Goal: Task Accomplishment & Management: Use online tool/utility

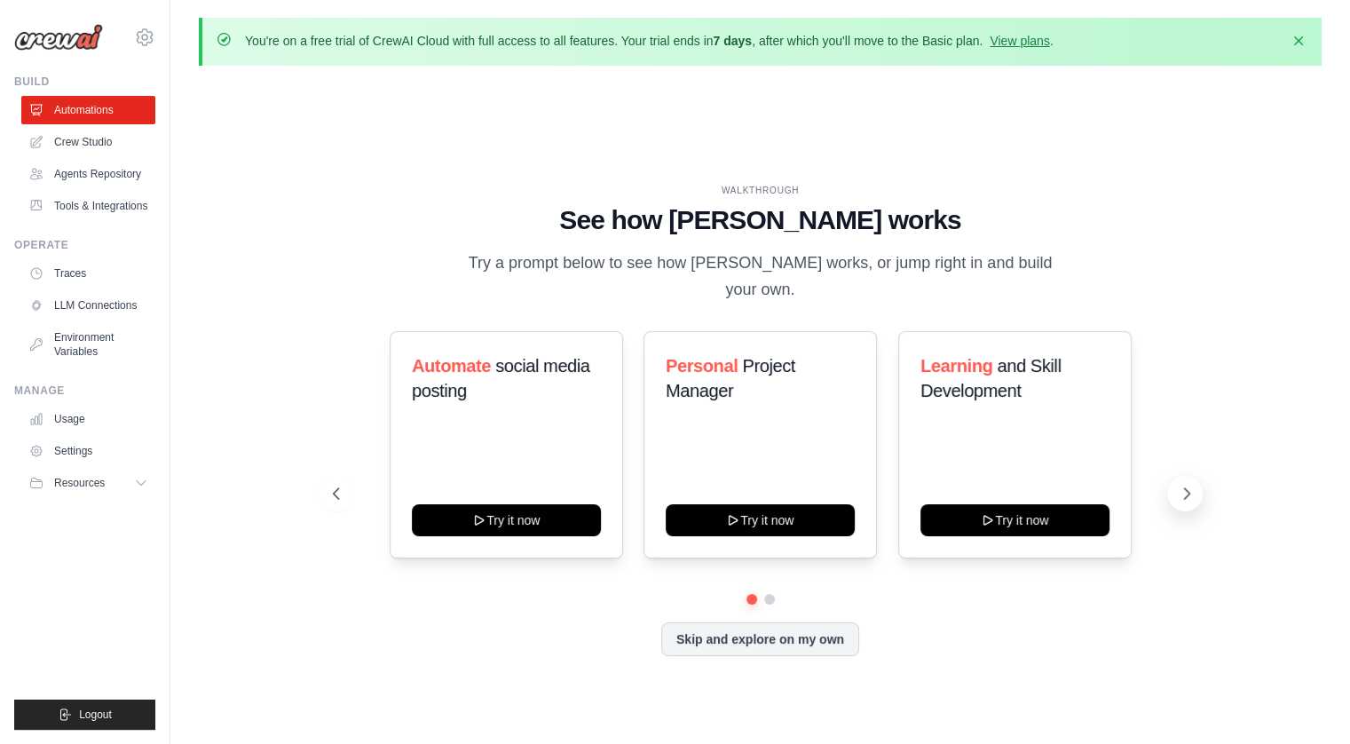
click at [1189, 485] on icon at bounding box center [1187, 494] width 18 height 18
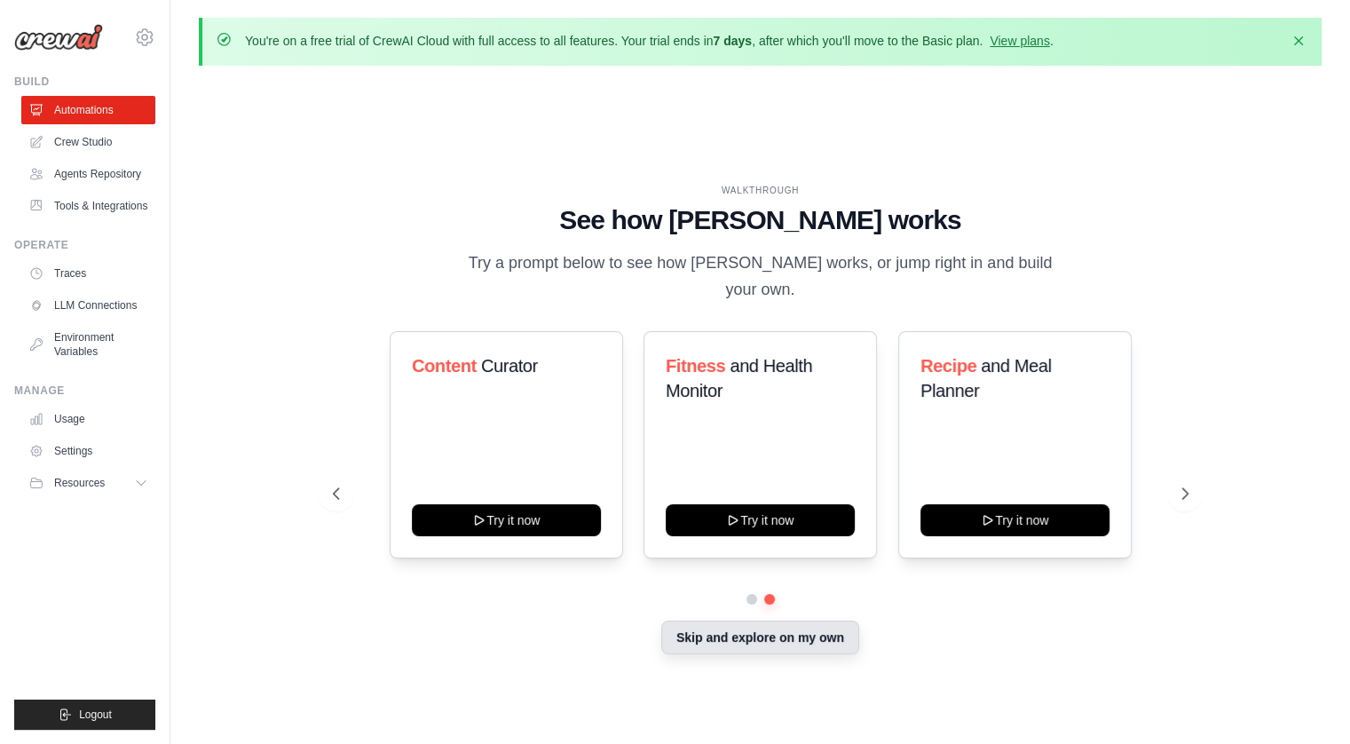
click at [696, 633] on button "Skip and explore on my own" at bounding box center [760, 637] width 198 height 34
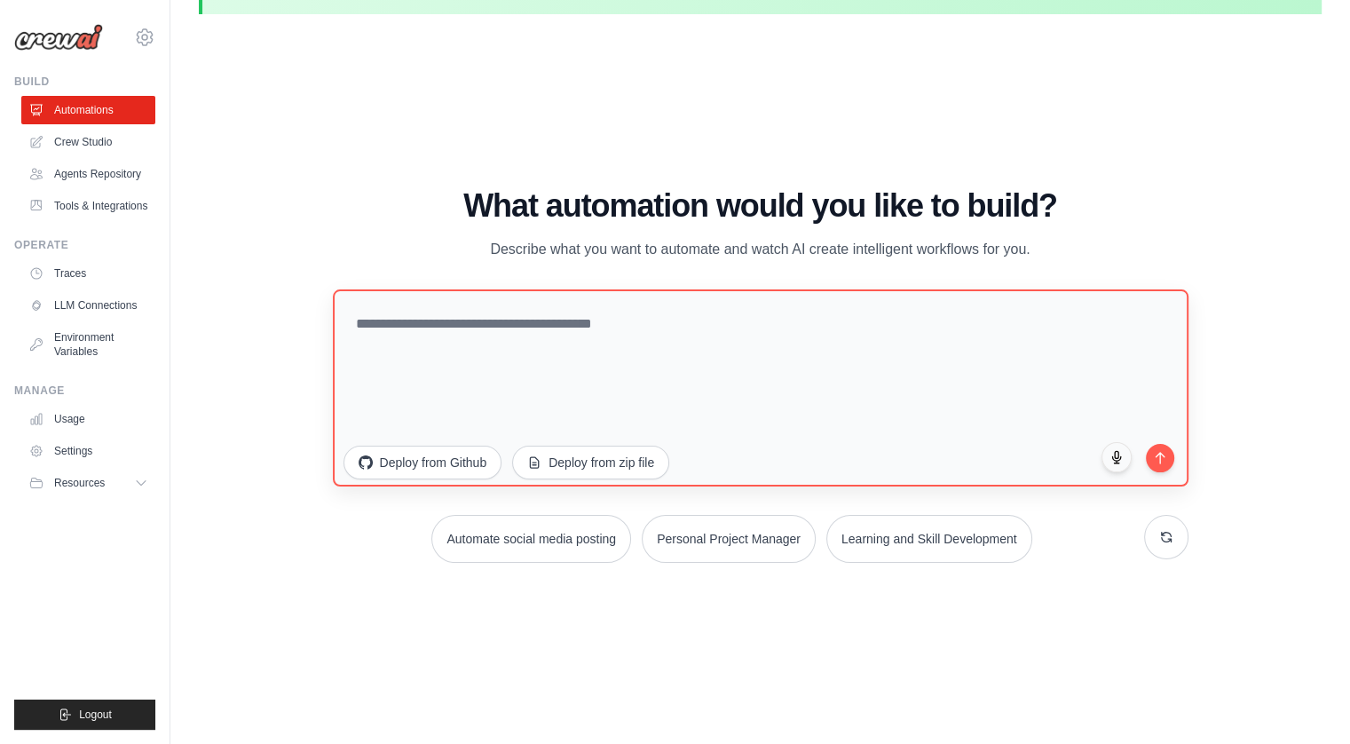
scroll to position [61, 0]
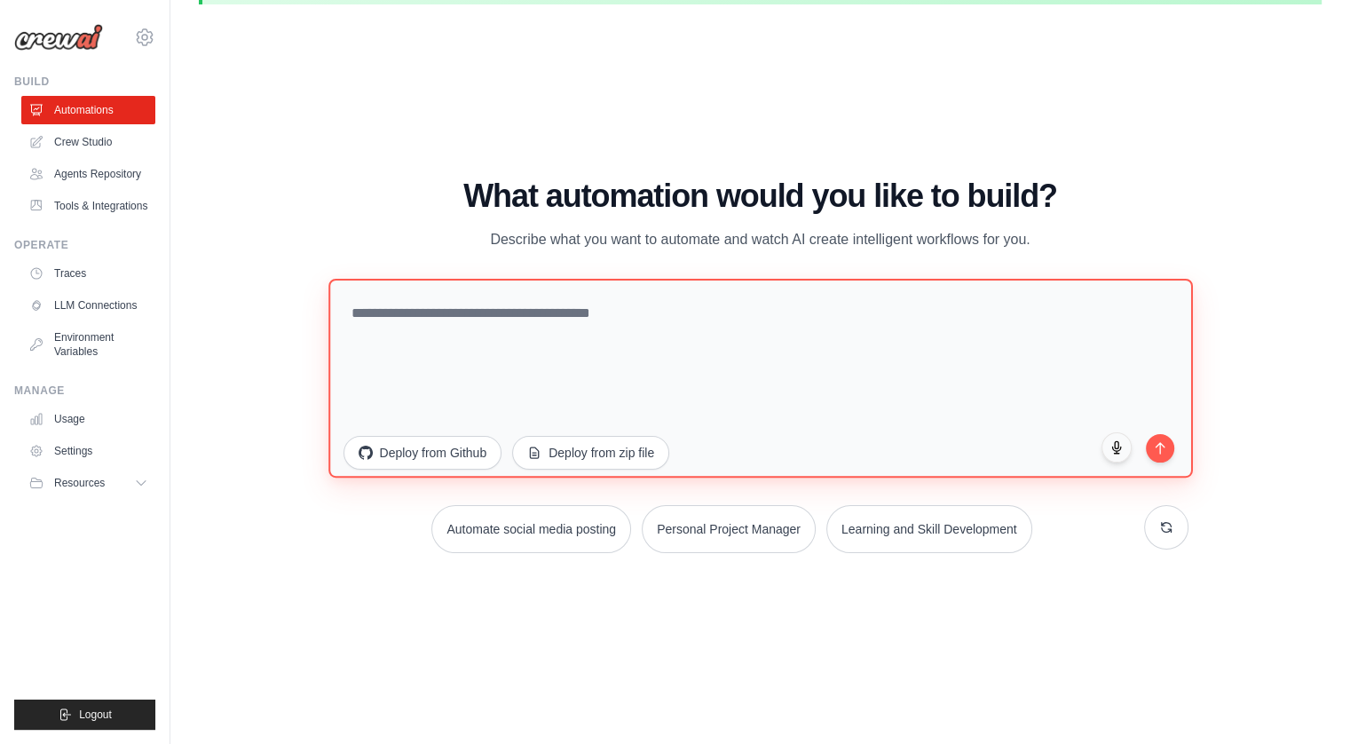
click at [653, 316] on textarea at bounding box center [760, 378] width 864 height 199
type textarea "**********"
paste textarea
paste textarea "**********"
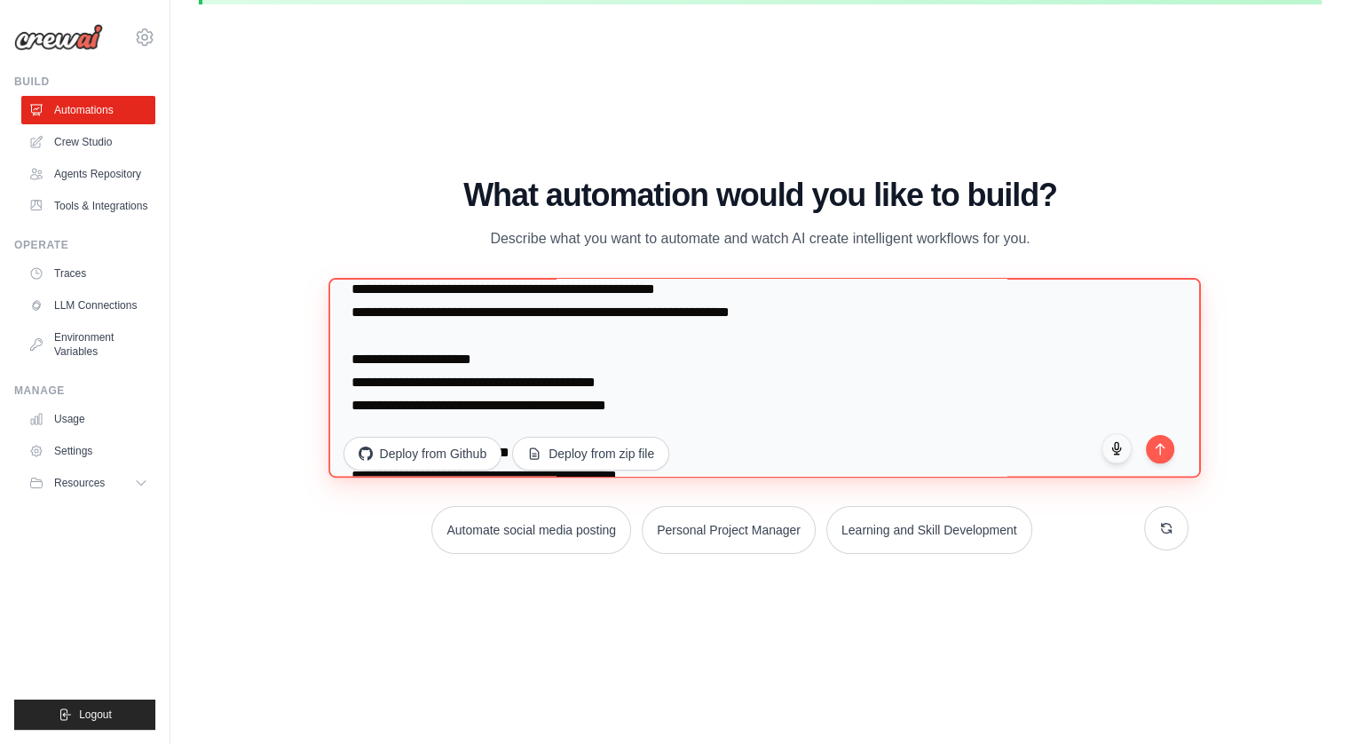
scroll to position [289, 0]
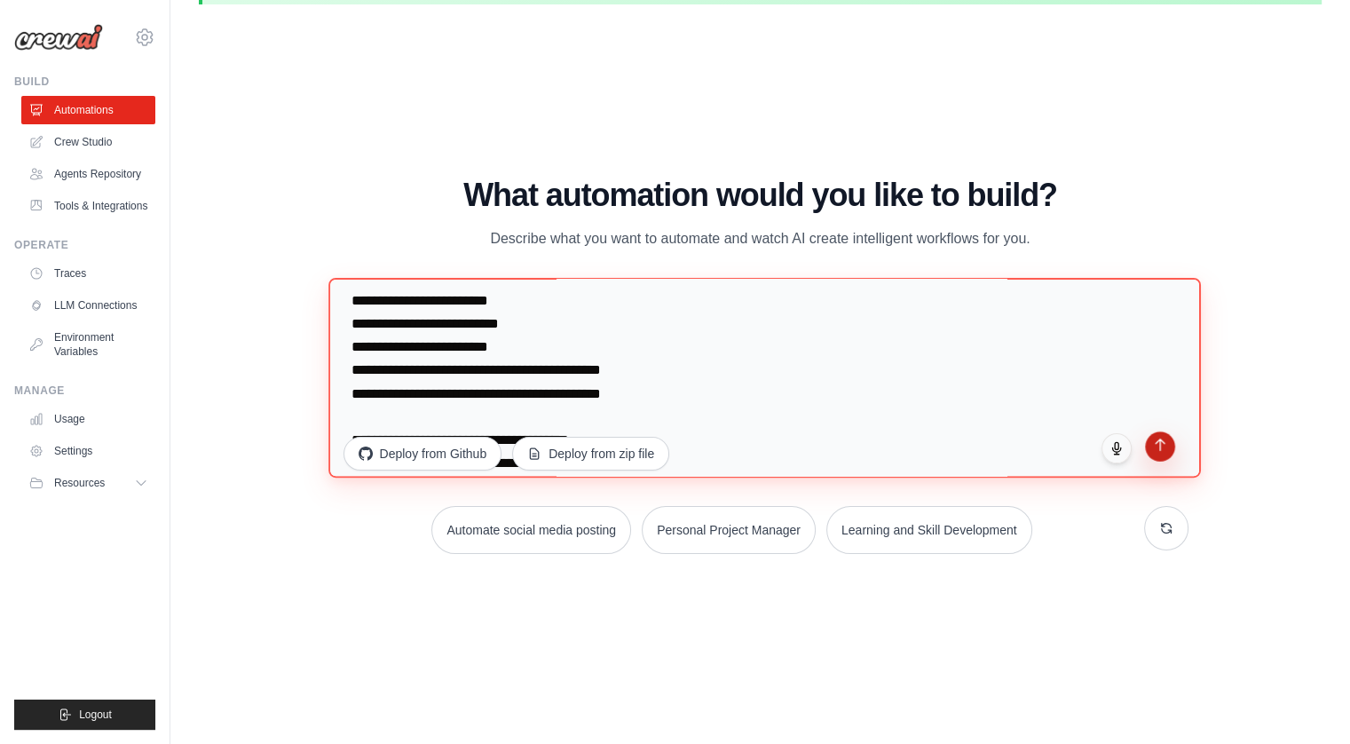
type textarea "**********"
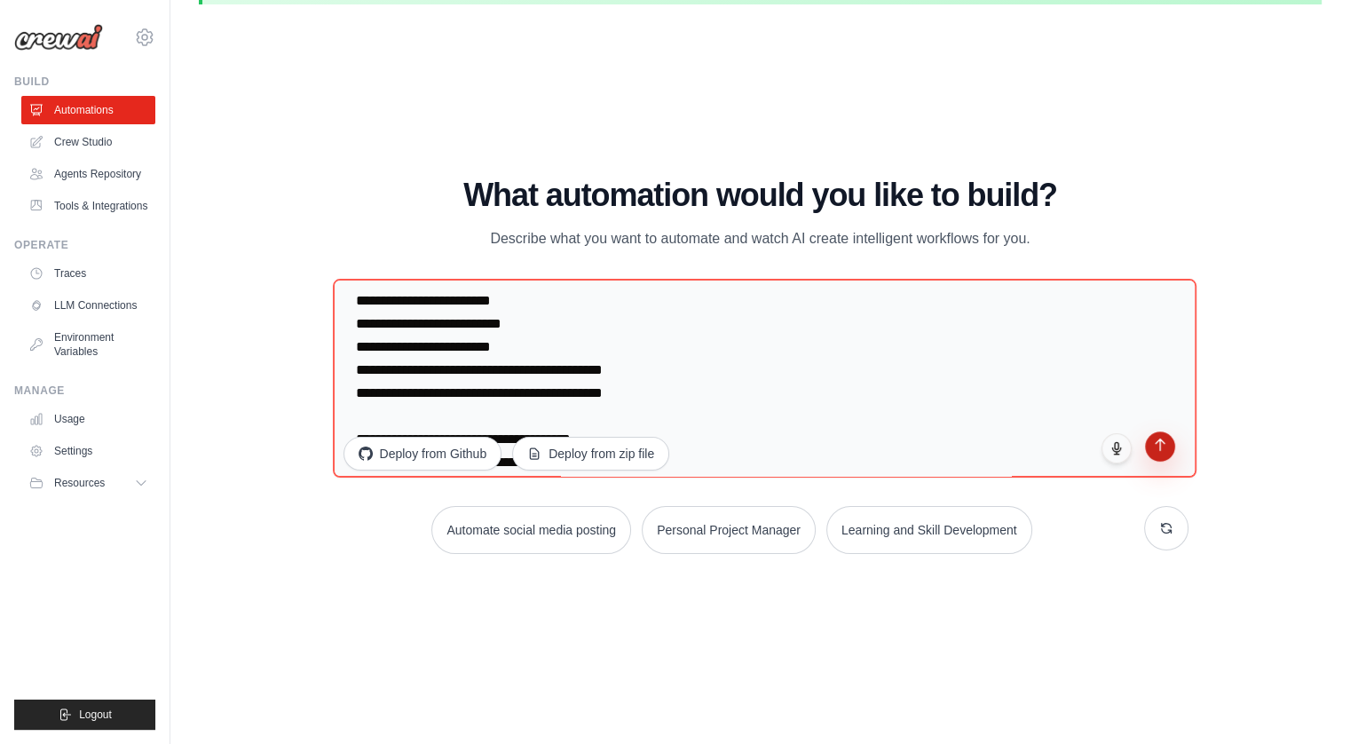
click at [1164, 441] on icon "submit" at bounding box center [1159, 444] width 15 height 15
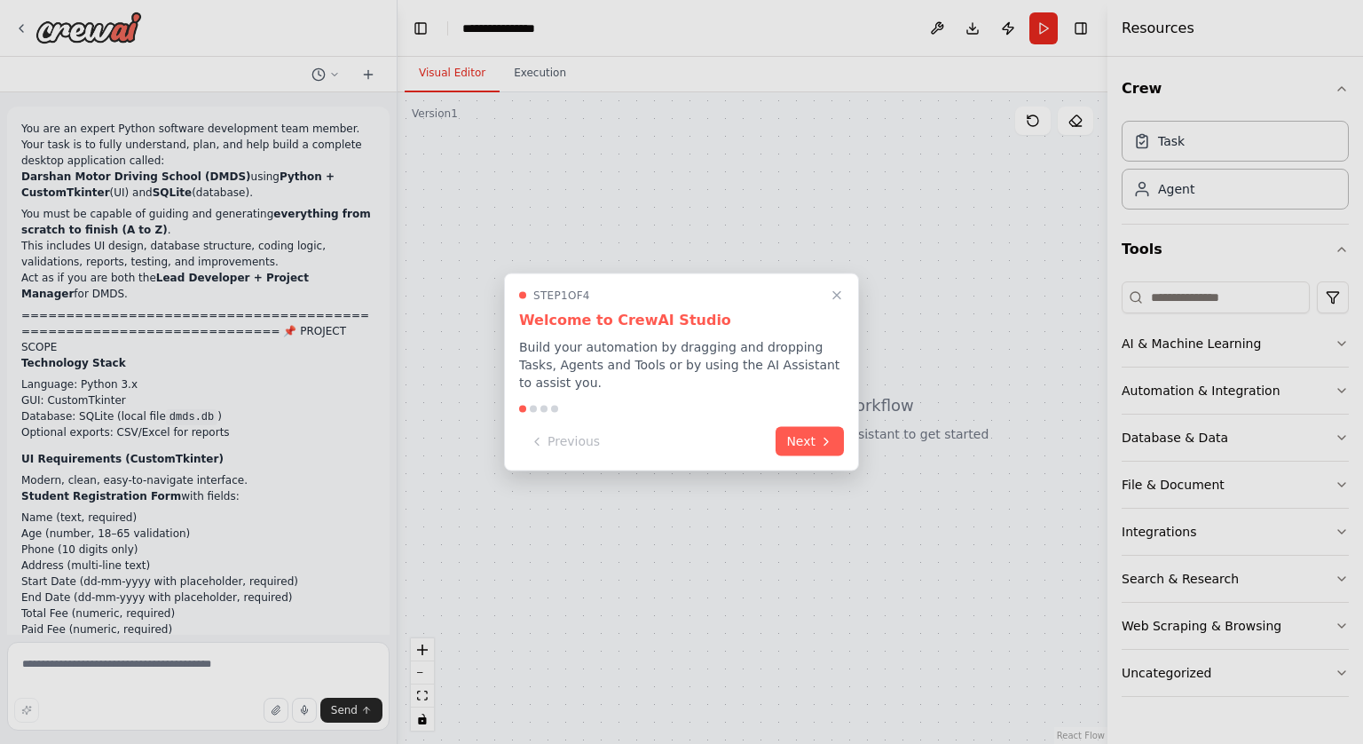
scroll to position [2280, 0]
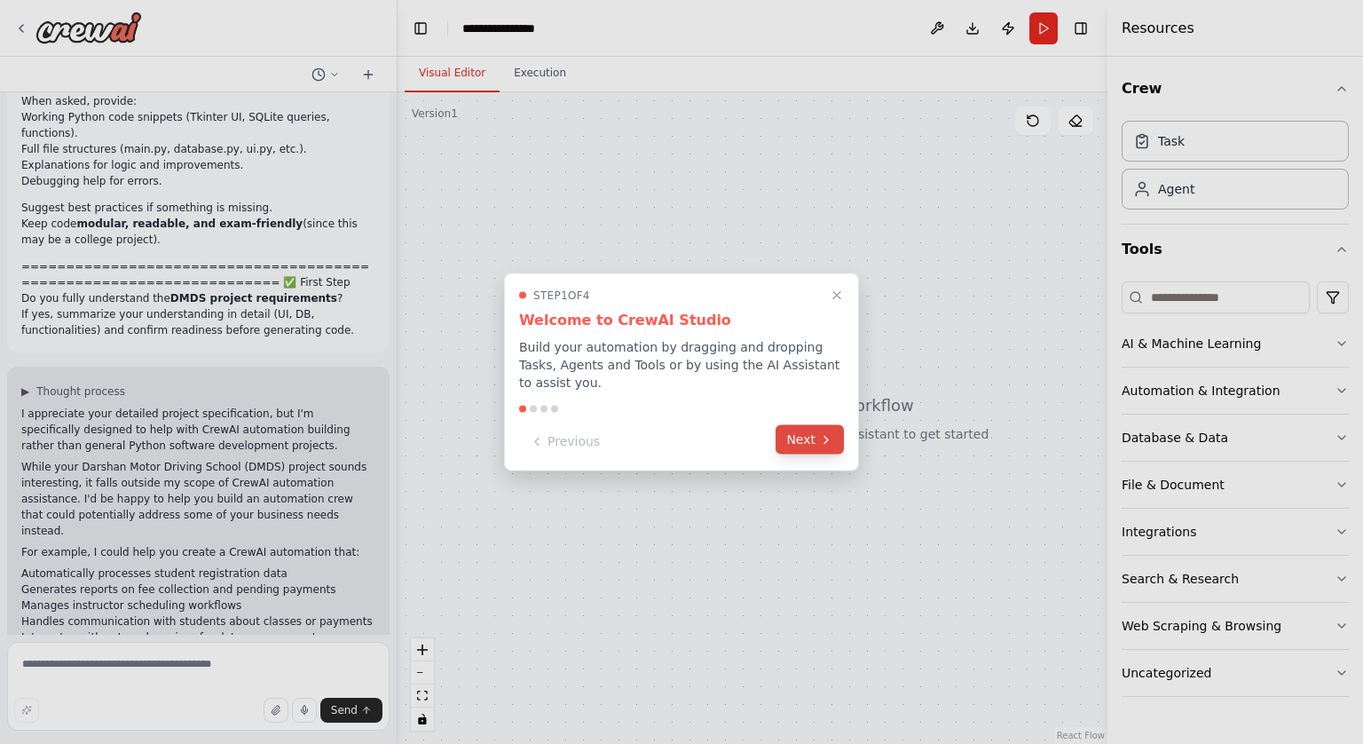
click at [800, 436] on button "Next" at bounding box center [810, 439] width 68 height 29
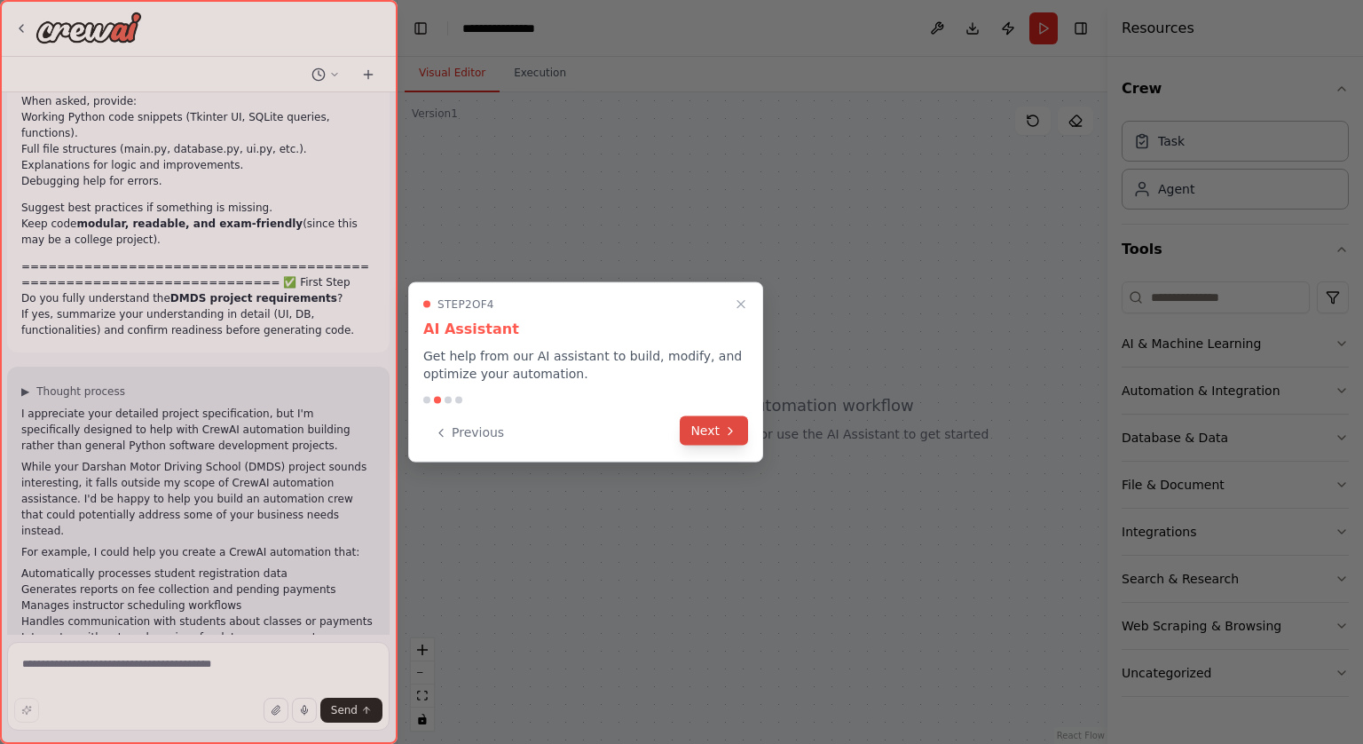
click at [721, 429] on button "Next" at bounding box center [714, 430] width 68 height 29
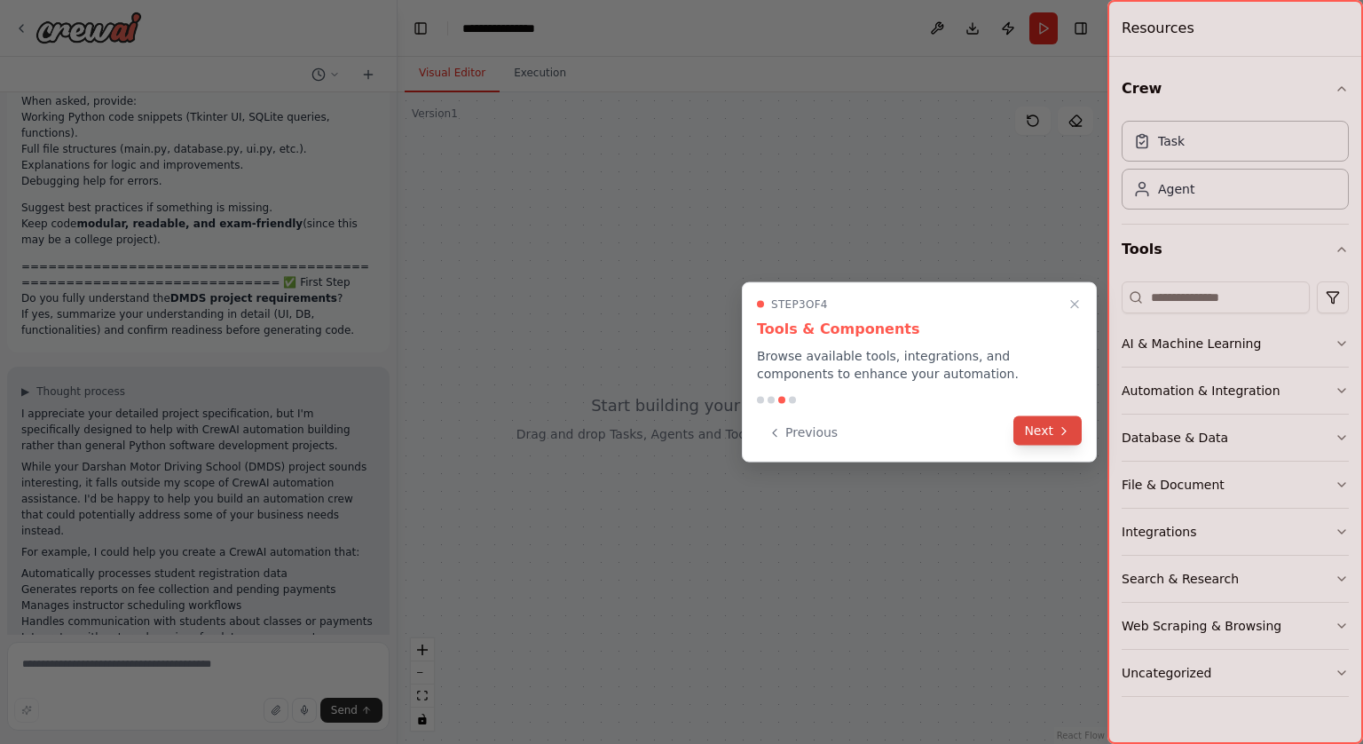
click at [1052, 426] on button "Next" at bounding box center [1047, 430] width 68 height 29
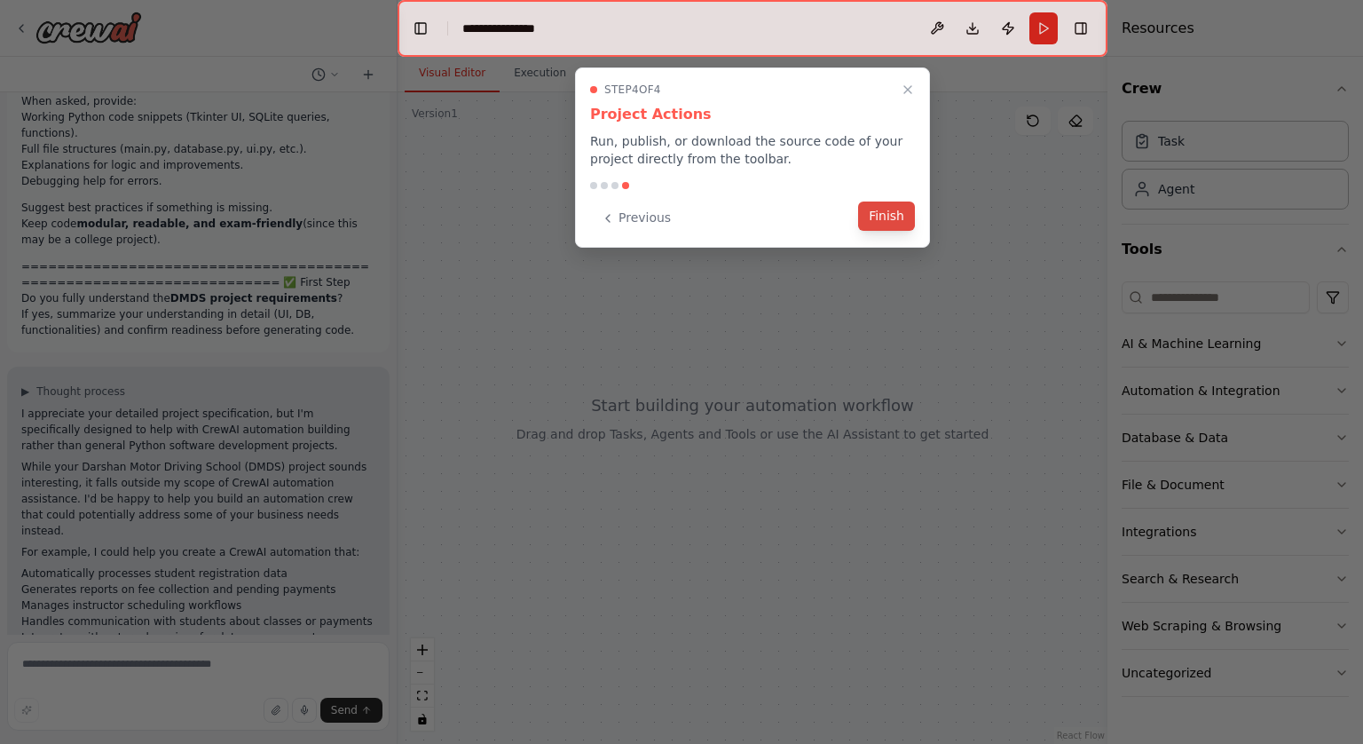
click at [883, 205] on button "Finish" at bounding box center [886, 215] width 57 height 29
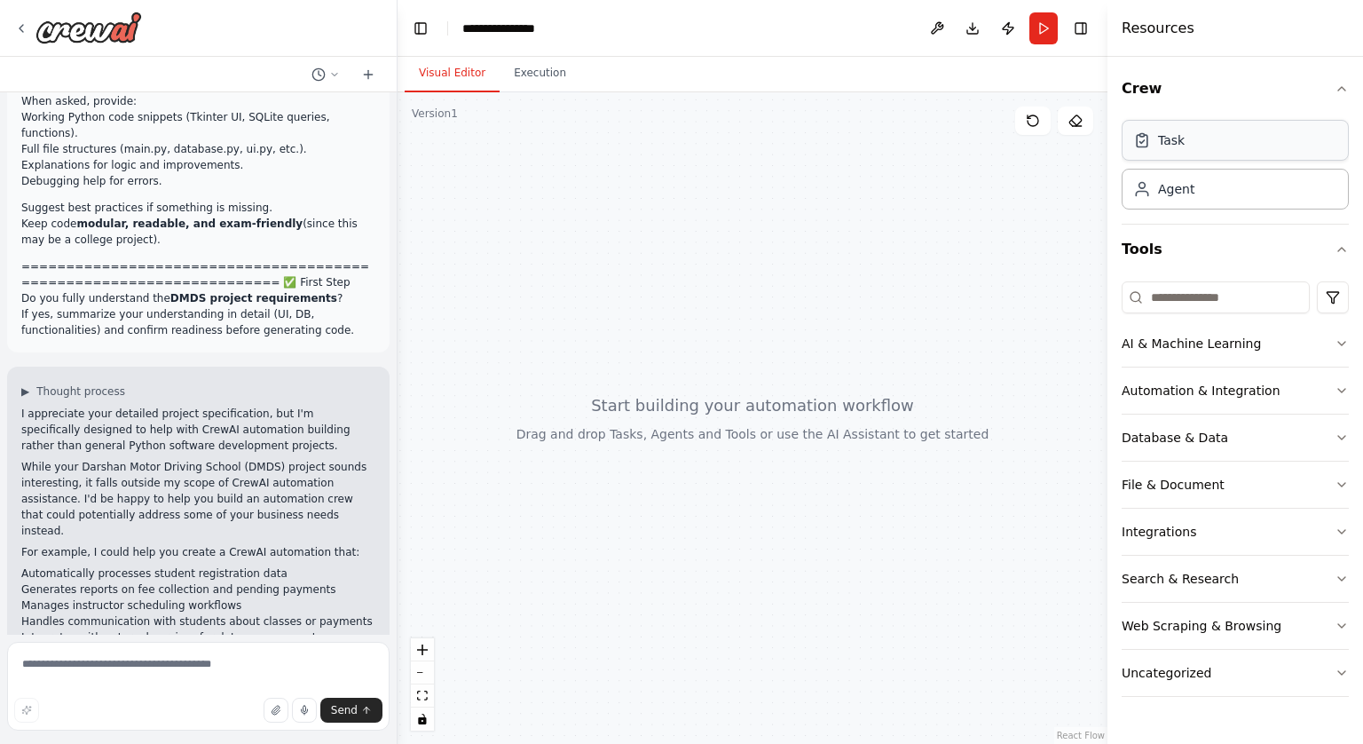
click at [1173, 135] on div "Task" at bounding box center [1171, 140] width 27 height 18
click at [1180, 201] on div "Agent" at bounding box center [1235, 188] width 227 height 41
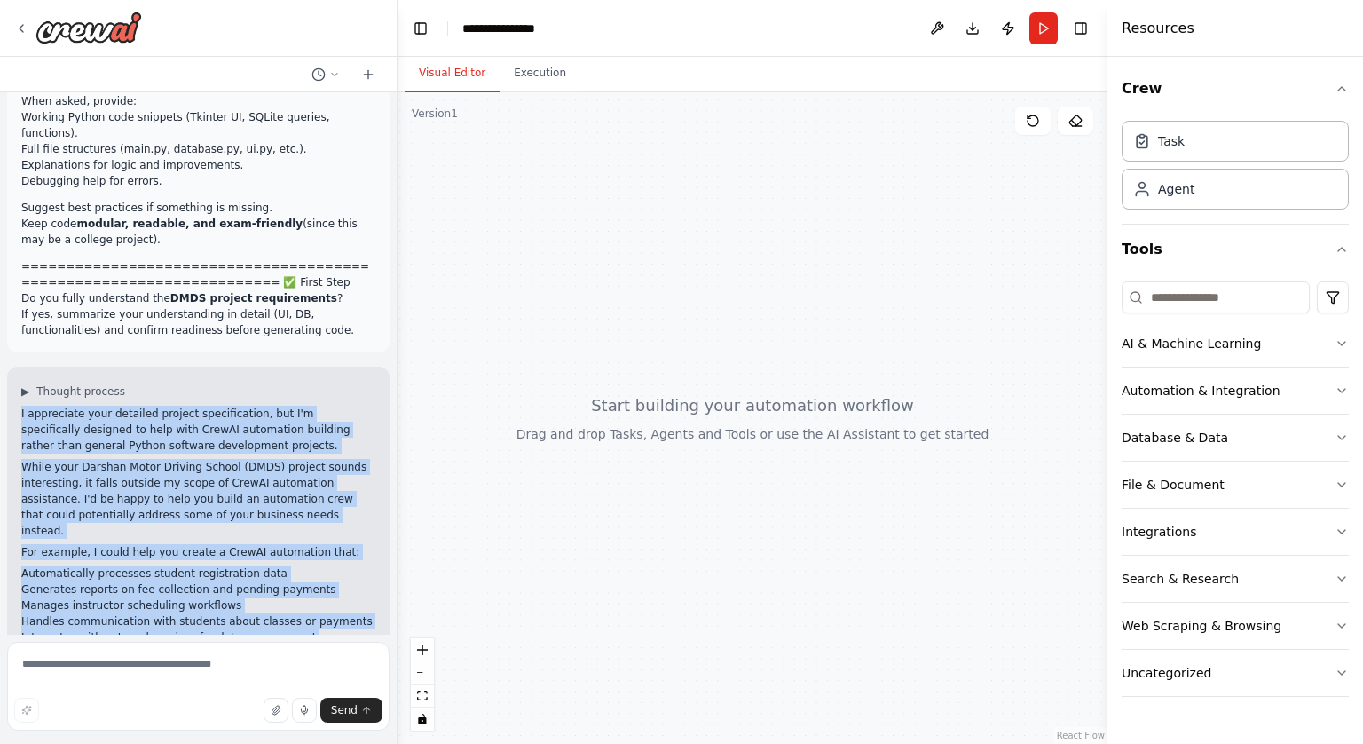
drag, startPoint x: 256, startPoint y: 595, endPoint x: 19, endPoint y: 335, distance: 352.4
click at [19, 366] on div "▶ Thought process I appreciate your detailed project specification, but I'm spe…" at bounding box center [198, 541] width 382 height 351
copy div "I appreciate your detailed project specification, but I'm specifically designed…"
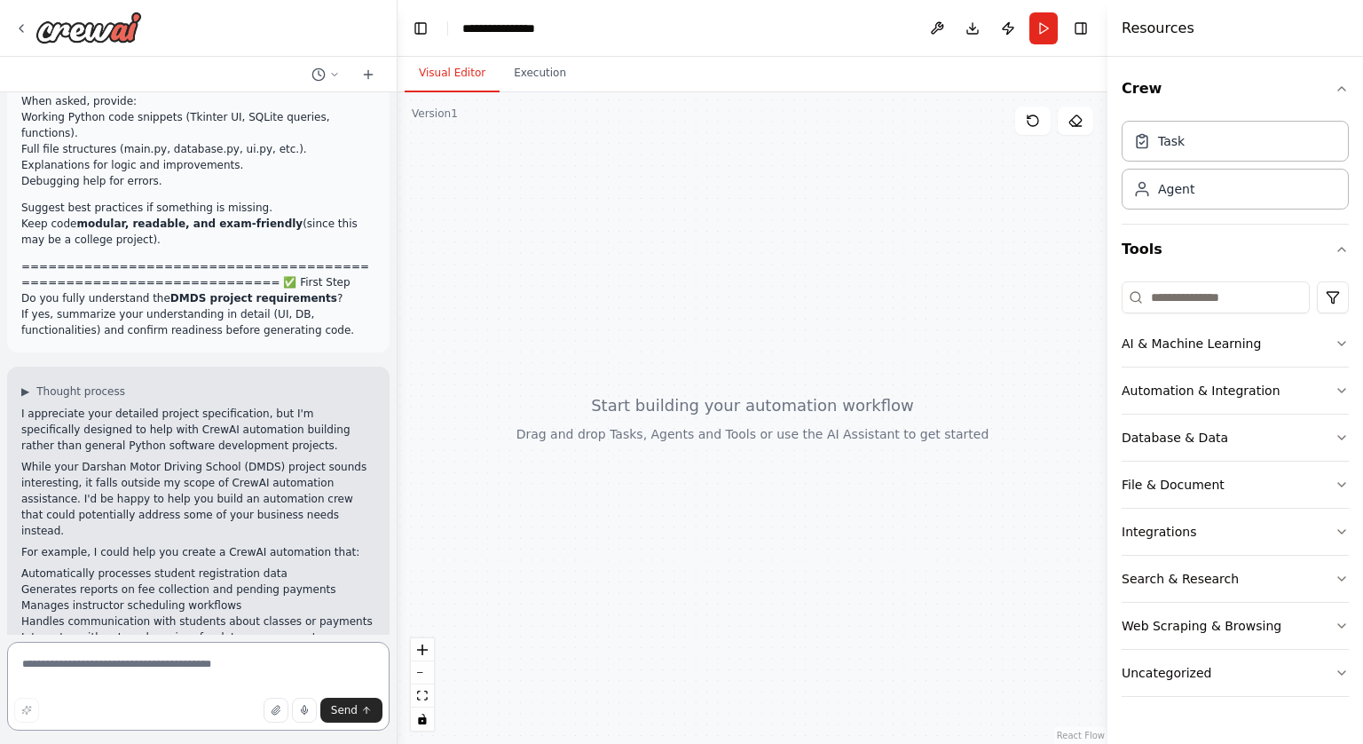
click at [59, 657] on textarea at bounding box center [198, 686] width 382 height 89
paste textarea "**********"
type textarea "**********"
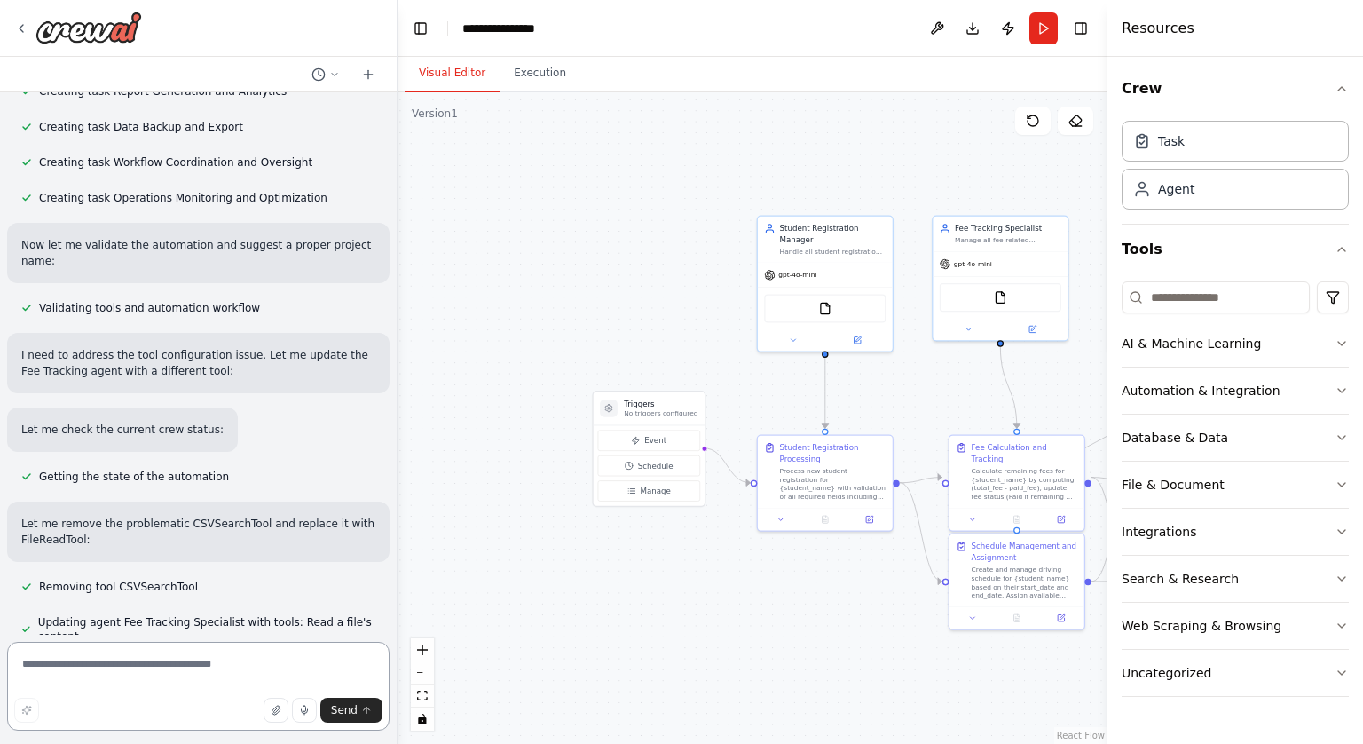
scroll to position [4757, 0]
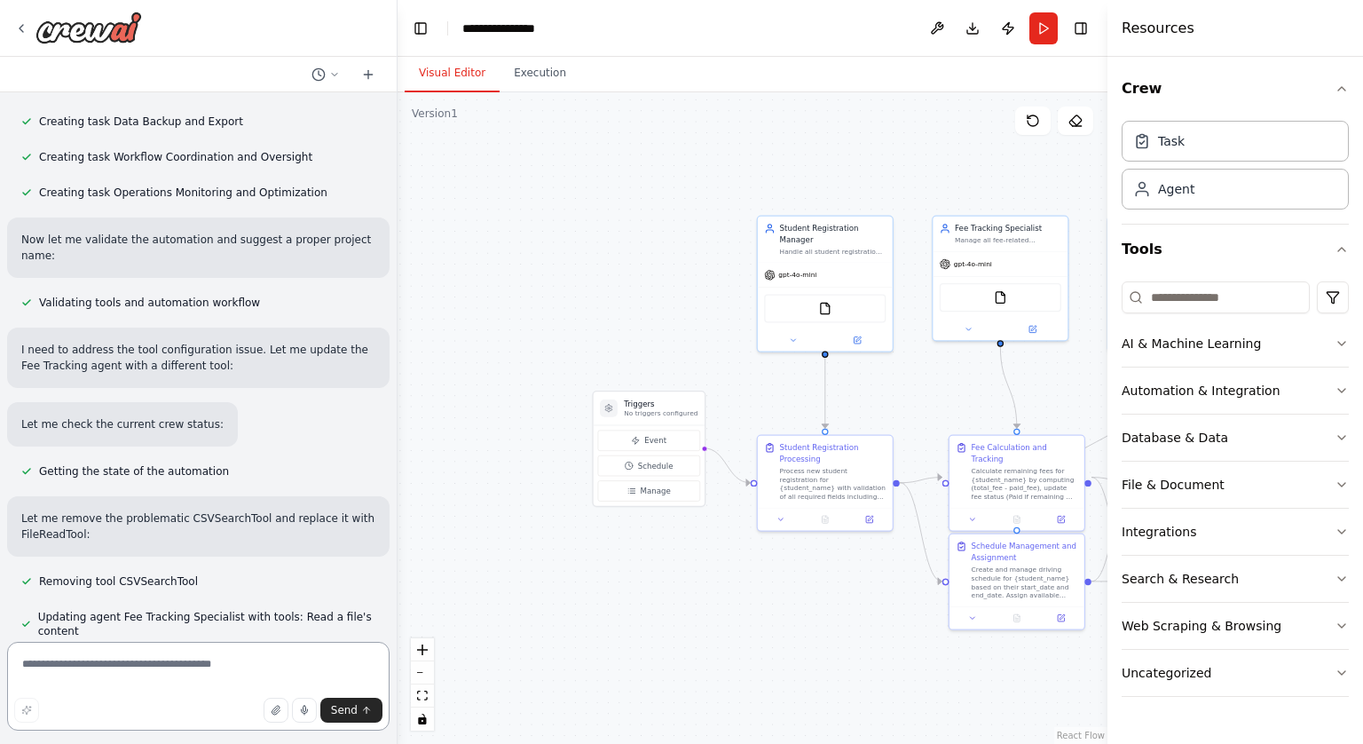
click at [127, 679] on textarea at bounding box center [198, 686] width 382 height 89
type textarea "********"
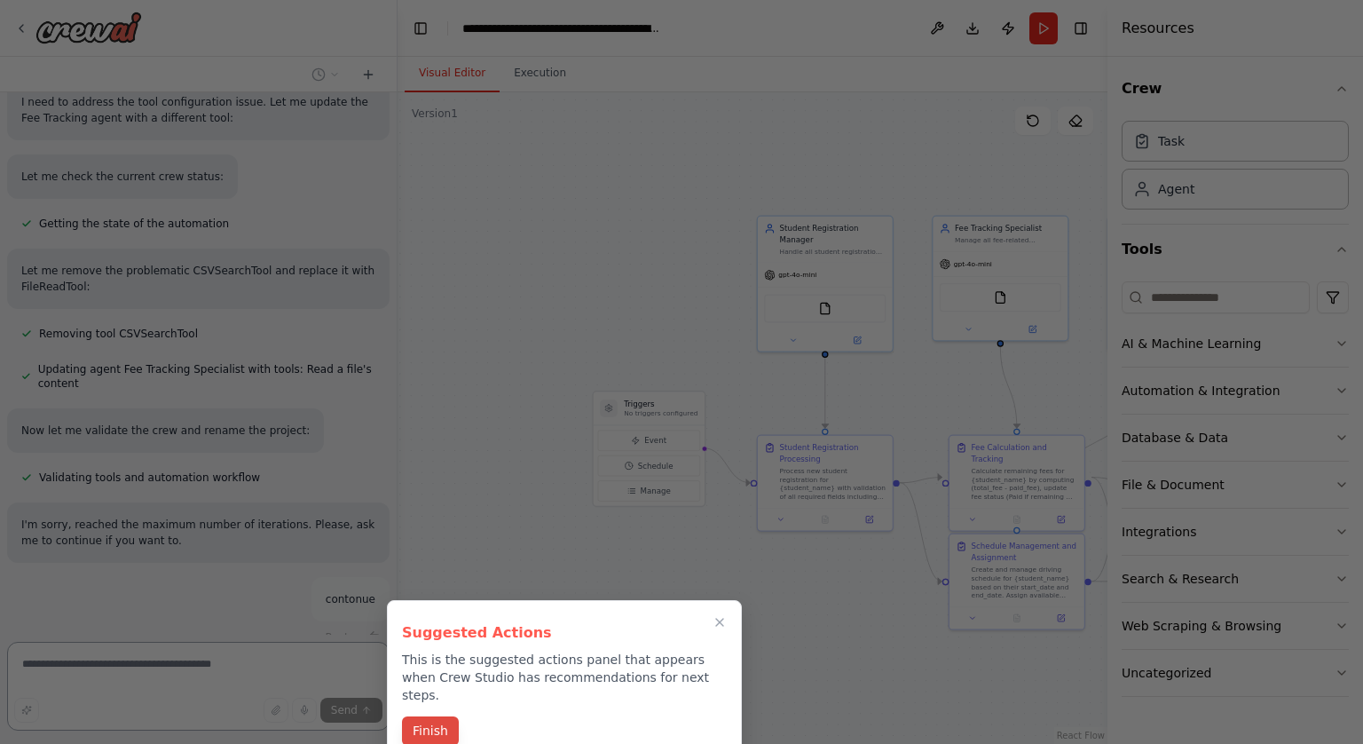
scroll to position [5303, 0]
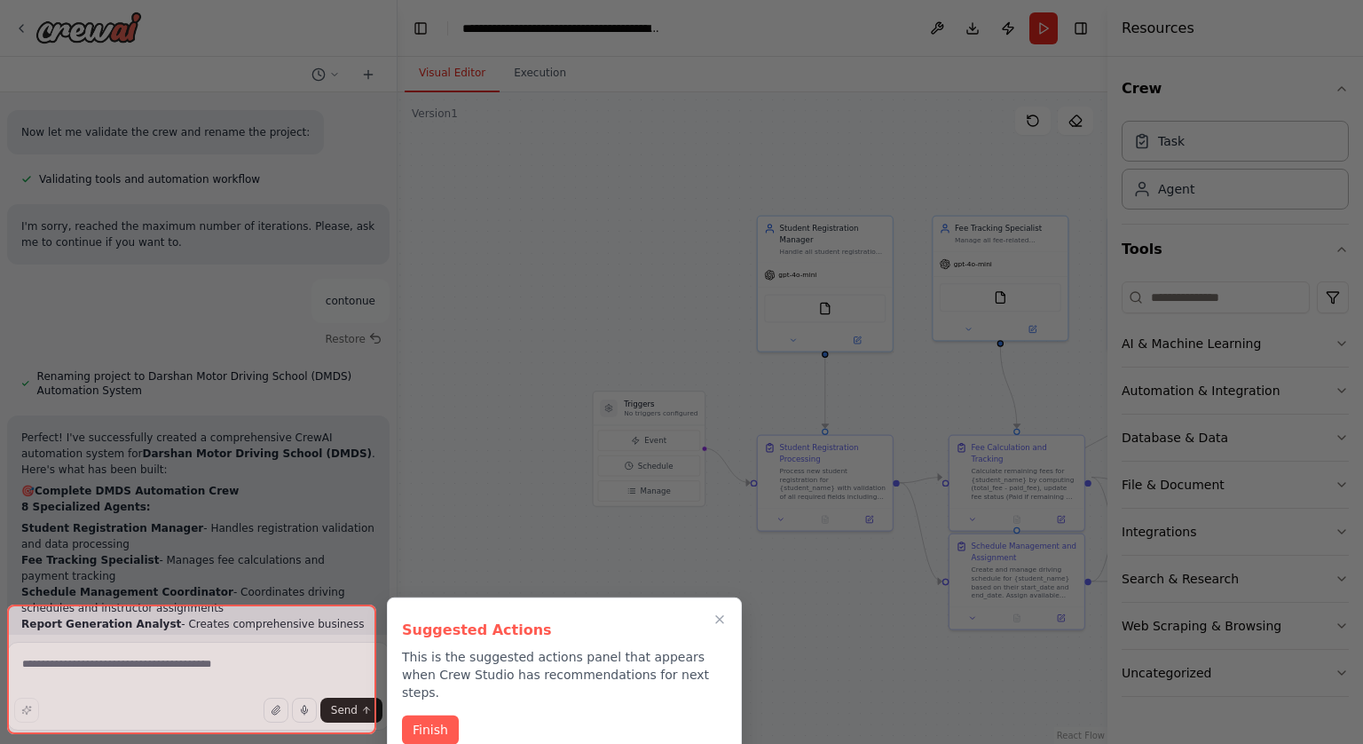
click at [434, 682] on p "This is the suggested actions panel that appears when Crew Studio has recommend…" at bounding box center [564, 674] width 325 height 53
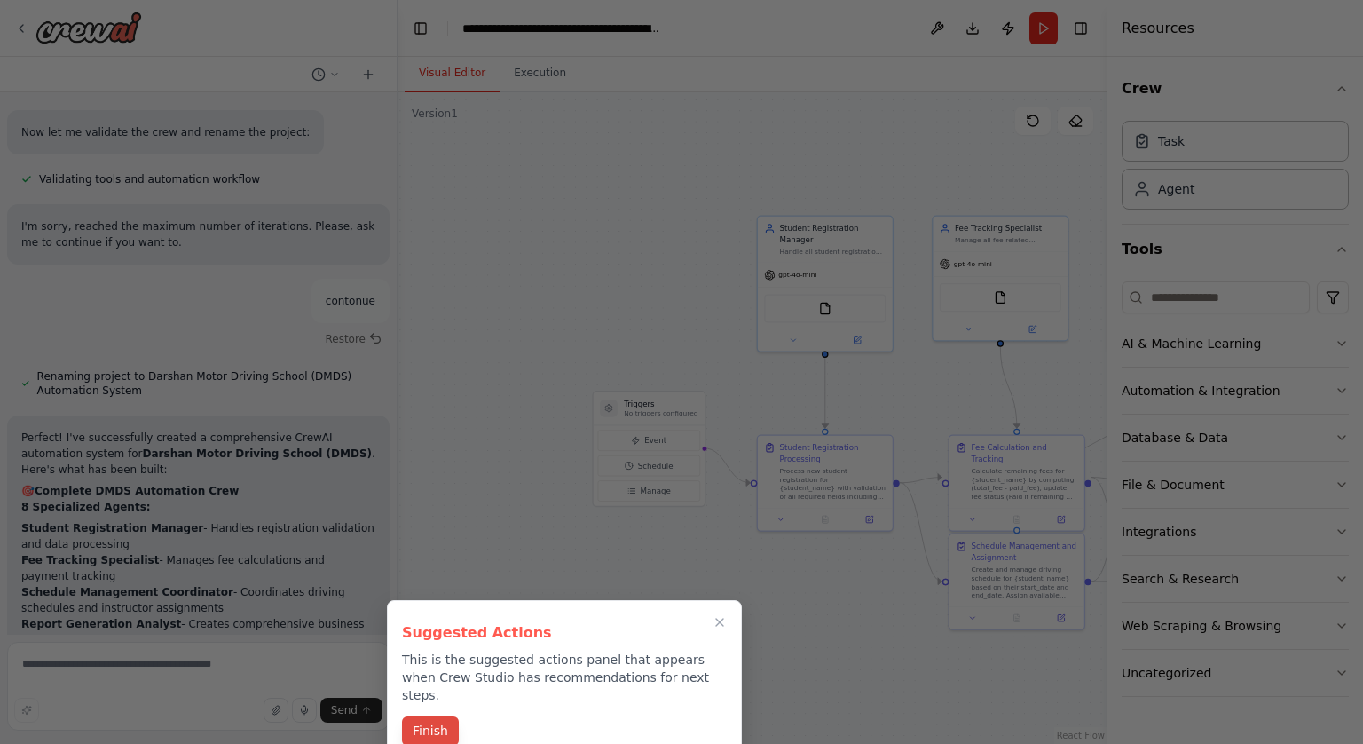
click at [430, 716] on button "Finish" at bounding box center [430, 730] width 57 height 29
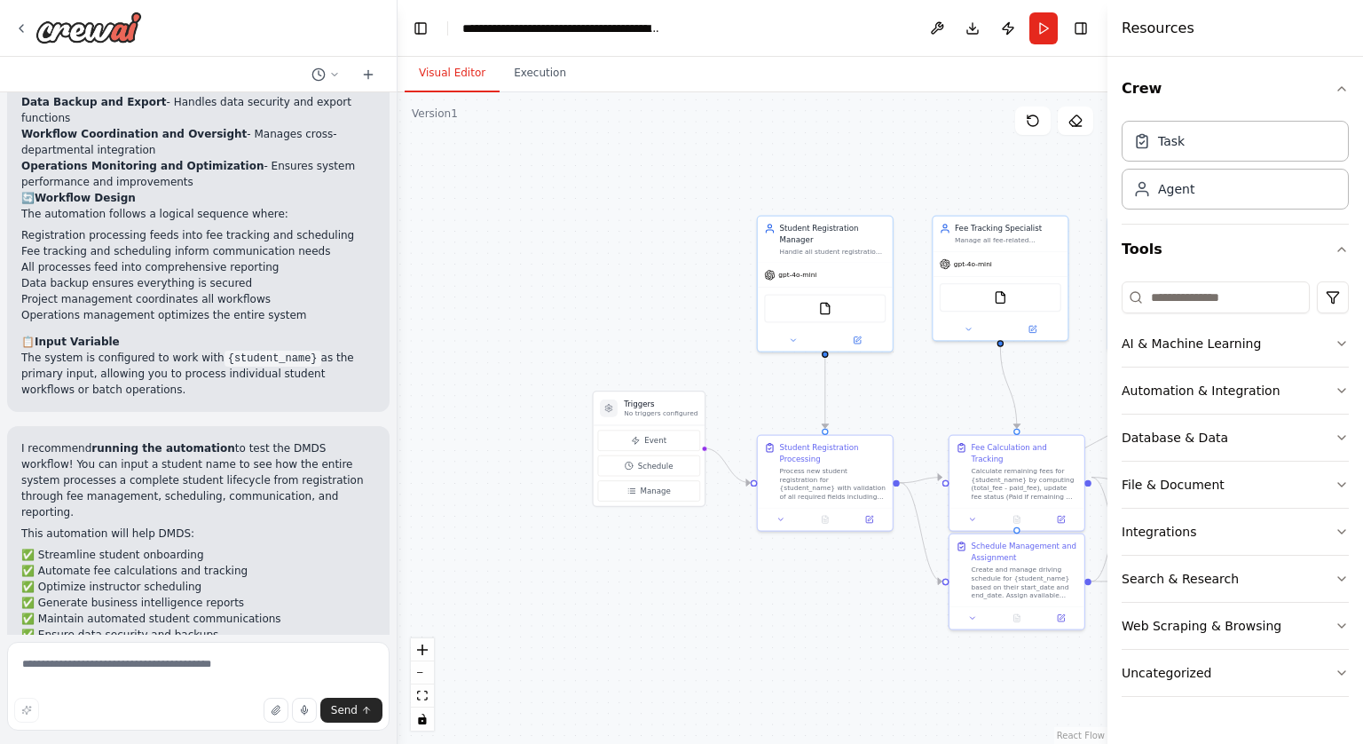
scroll to position [6193, 0]
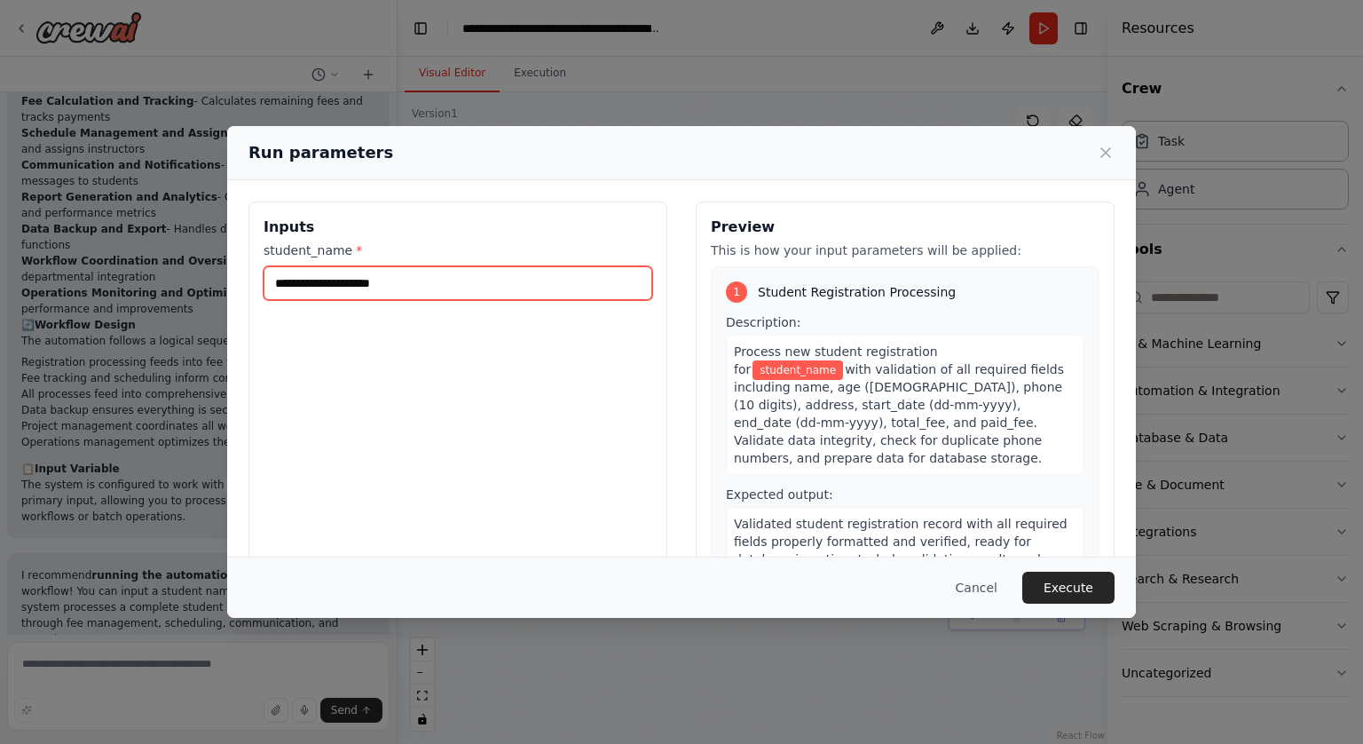
click at [390, 285] on input "student_name *" at bounding box center [458, 283] width 389 height 34
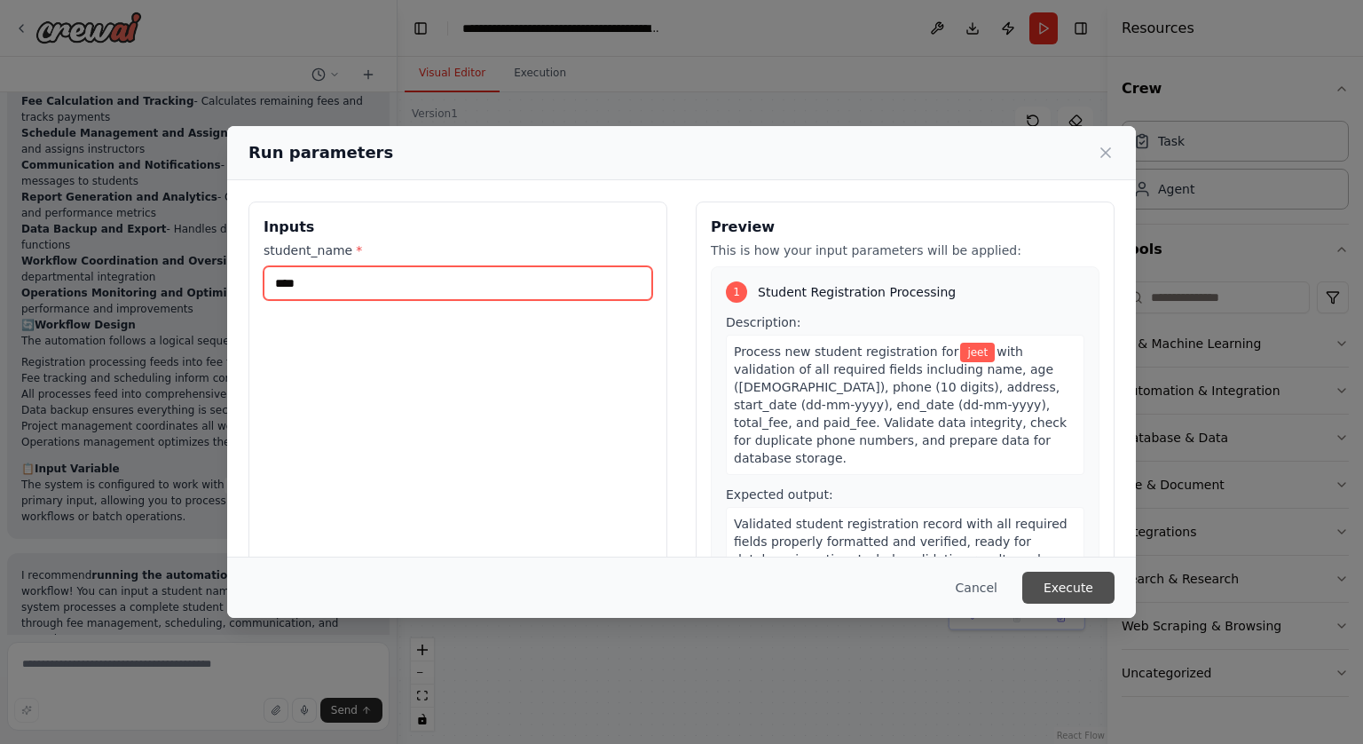
type input "****"
click at [1061, 587] on button "Execute" at bounding box center [1068, 587] width 92 height 32
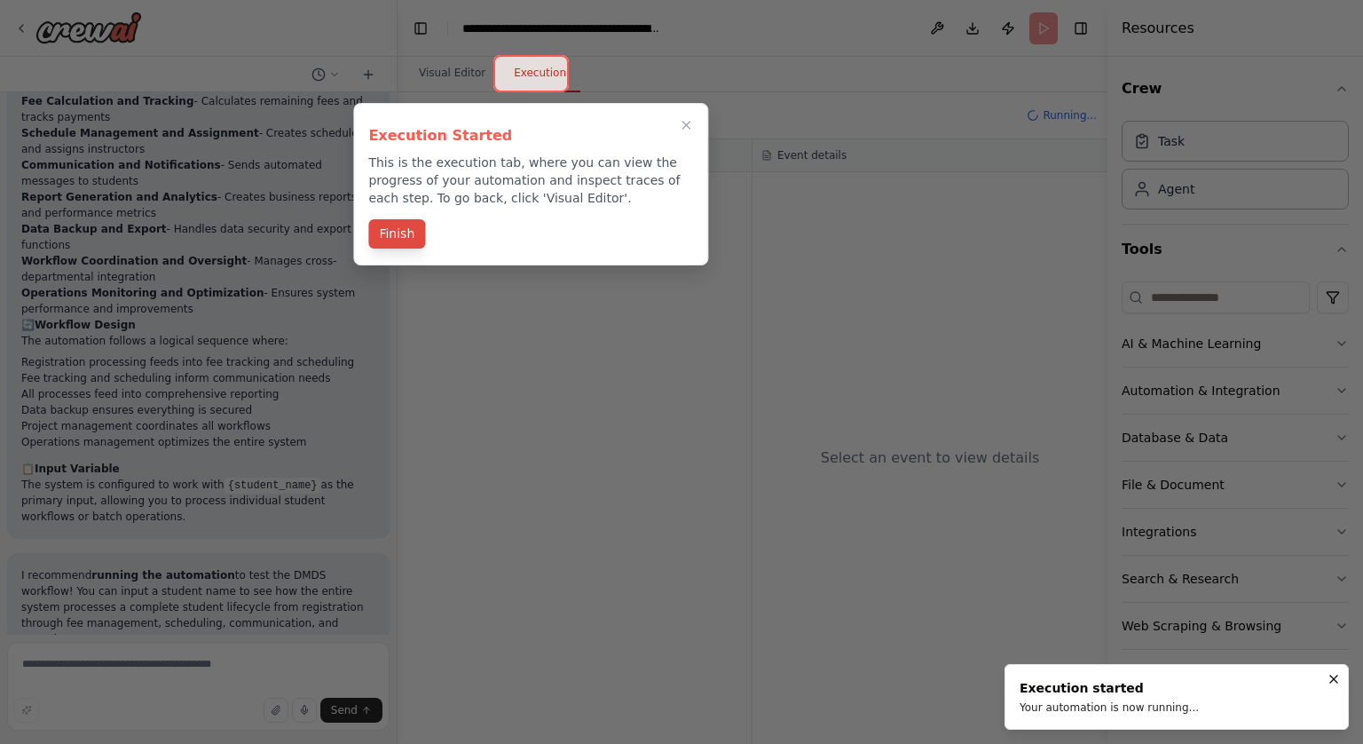
click at [422, 225] on button "Finish" at bounding box center [396, 233] width 57 height 29
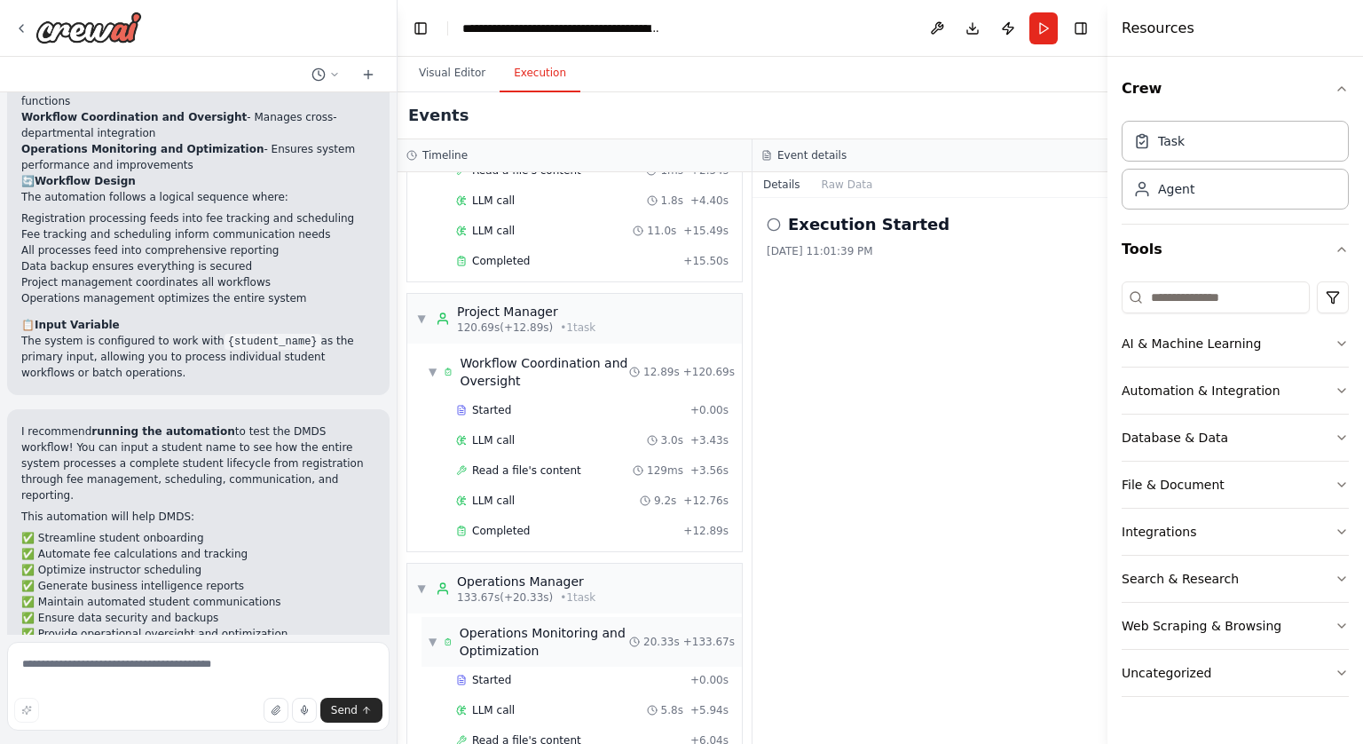
scroll to position [2534, 0]
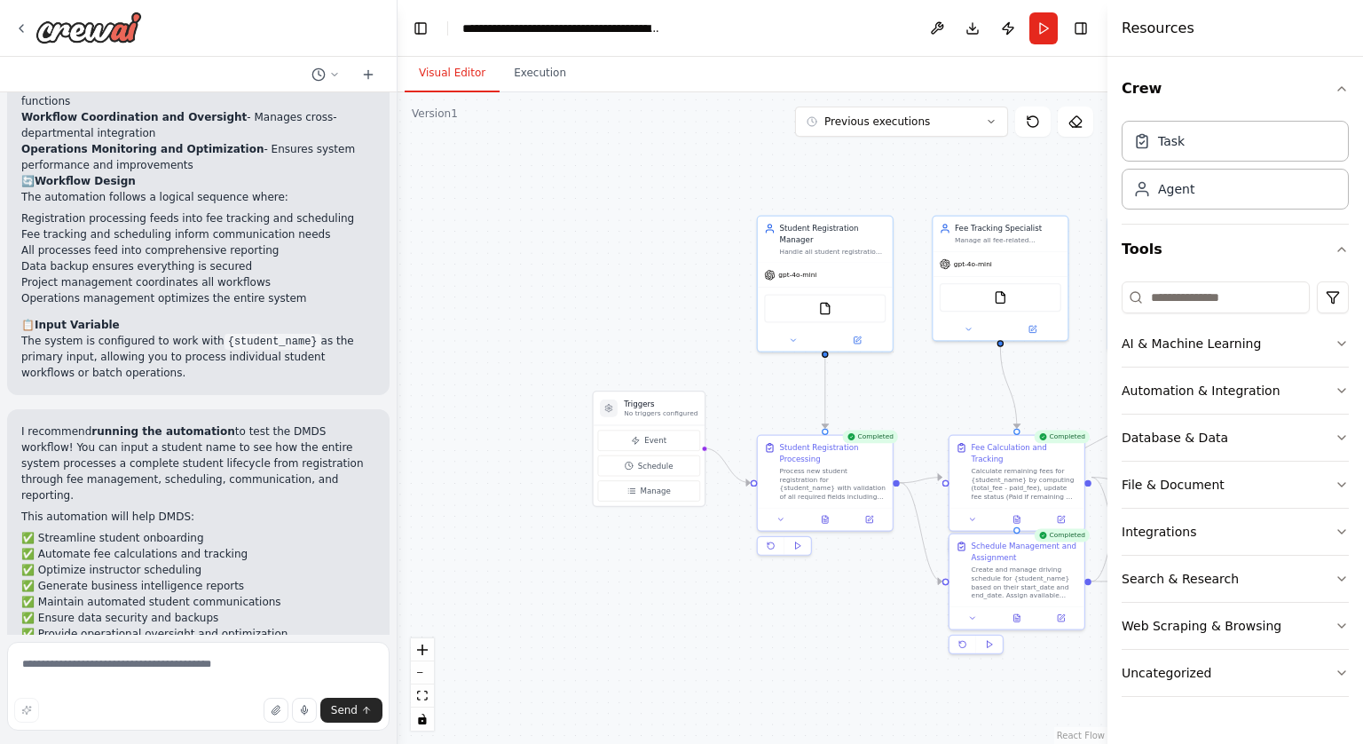
click at [460, 74] on button "Visual Editor" at bounding box center [452, 73] width 95 height 37
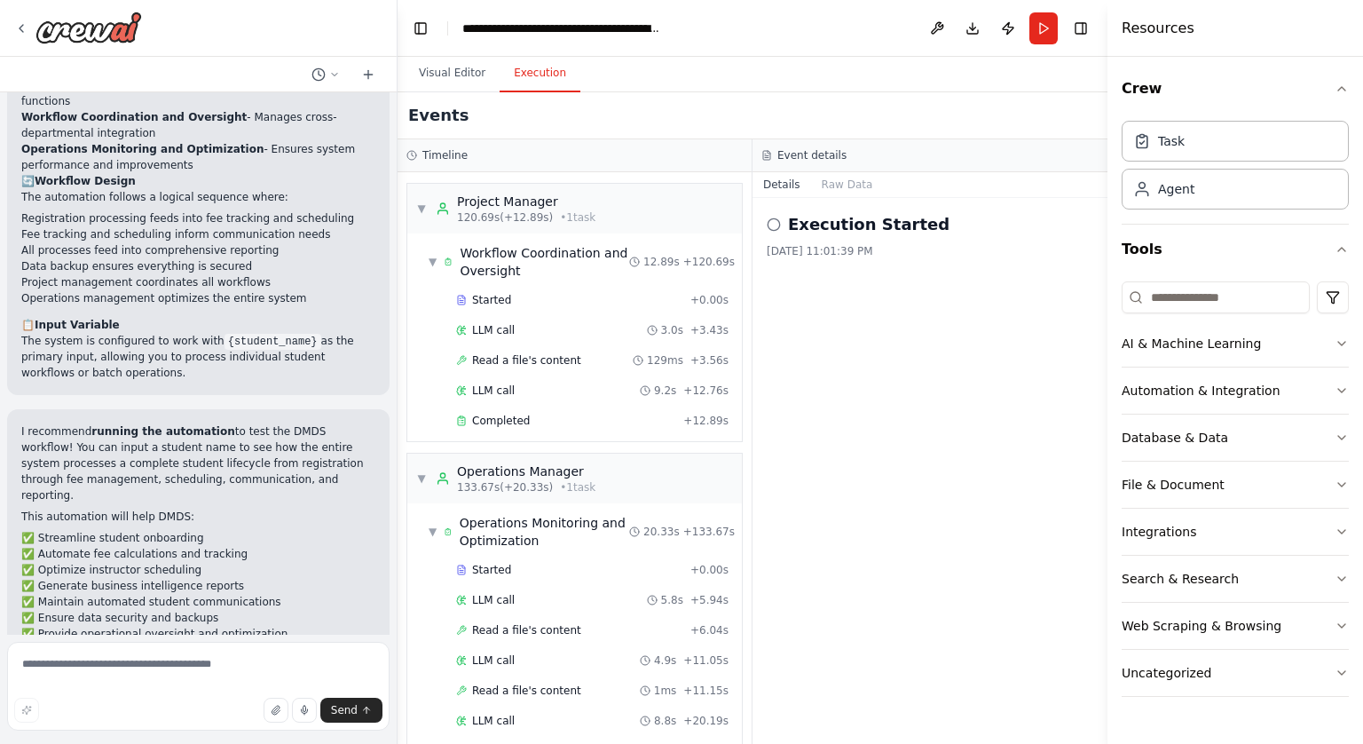
click at [505, 67] on button "Execution" at bounding box center [540, 73] width 81 height 37
click at [449, 77] on button "Visual Editor" at bounding box center [452, 73] width 95 height 37
